Goal: Task Accomplishment & Management: Use online tool/utility

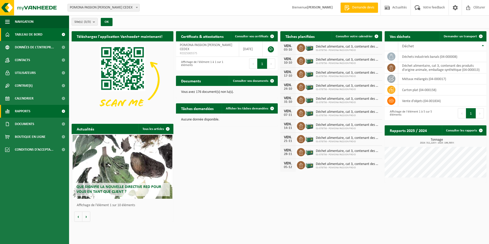
click at [63, 112] on span at bounding box center [64, 111] width 12 height 13
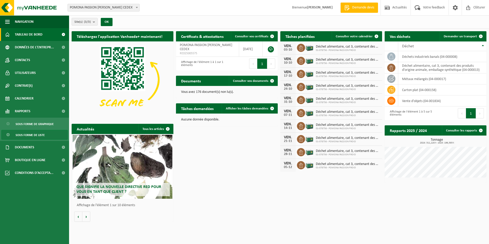
click at [35, 134] on span "Sous forme de liste" at bounding box center [30, 135] width 29 height 10
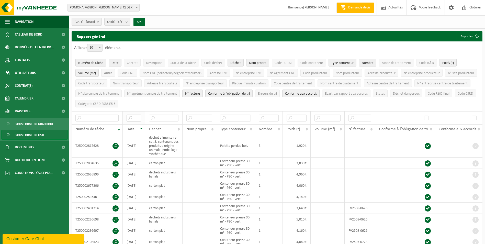
click at [136, 116] on input "text" at bounding box center [134, 118] width 15 height 7
type input "2025-09"
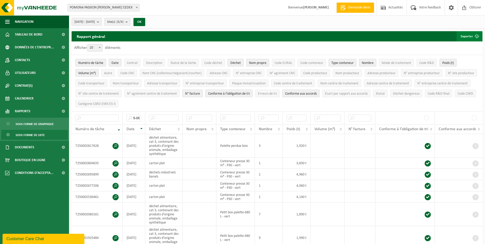
click at [465, 37] on button "Exporter" at bounding box center [469, 36] width 25 height 10
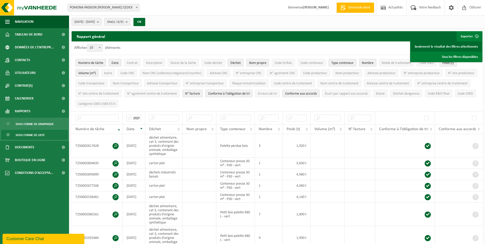
click at [460, 48] on link "Seulement le résultat des filtres sélectionnés" at bounding box center [446, 46] width 71 height 10
